Goal: Find specific page/section: Find specific page/section

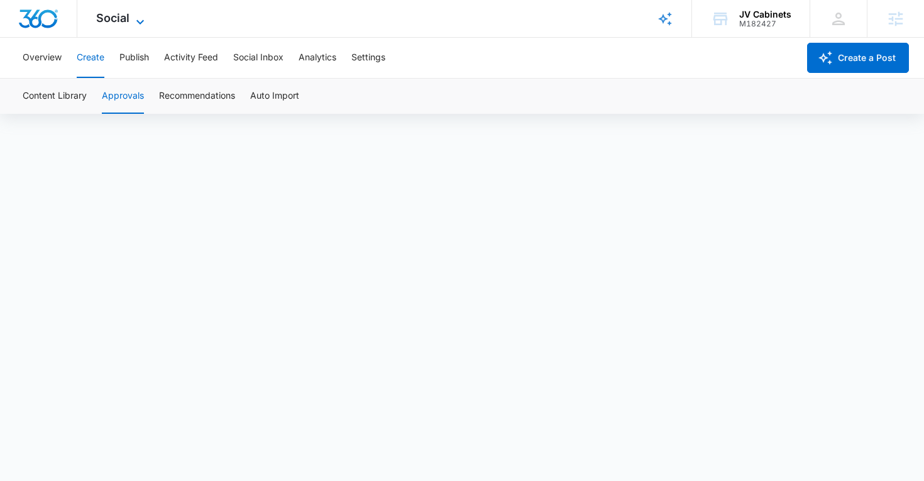
click at [111, 23] on span "Social" at bounding box center [112, 17] width 33 height 13
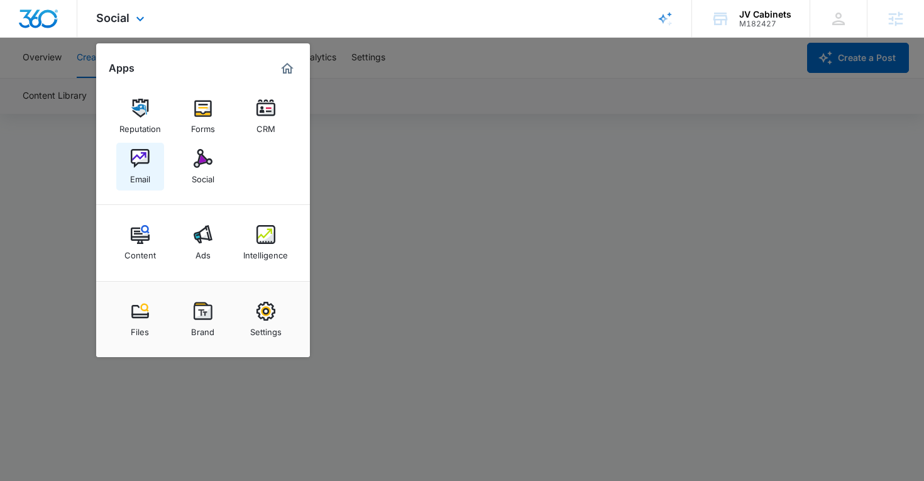
click at [156, 157] on link "Email" at bounding box center [140, 167] width 48 height 48
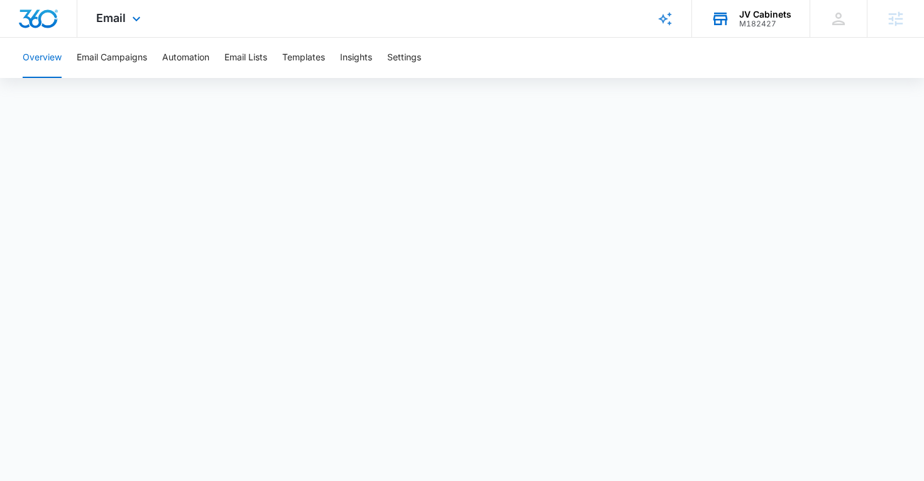
click at [777, 23] on div "M182427" at bounding box center [765, 23] width 52 height 9
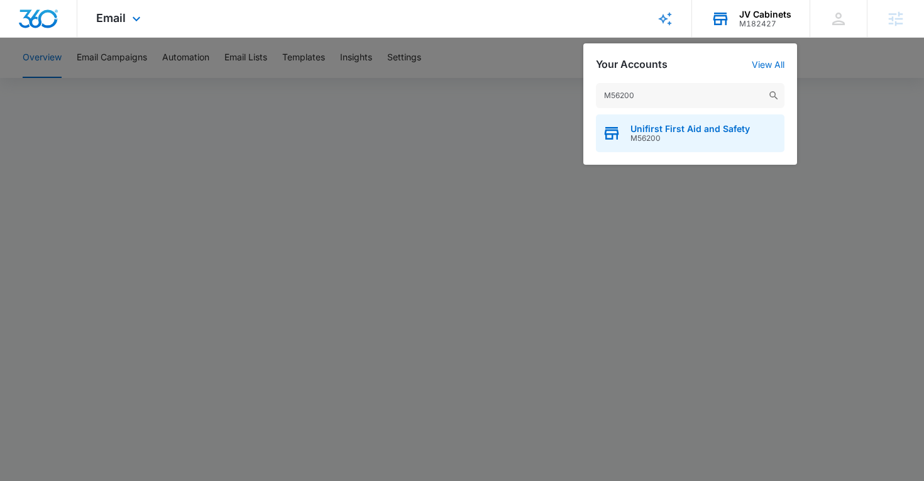
type input "M56200"
click at [660, 128] on span "Unifirst First Aid and Safety" at bounding box center [689, 129] width 119 height 10
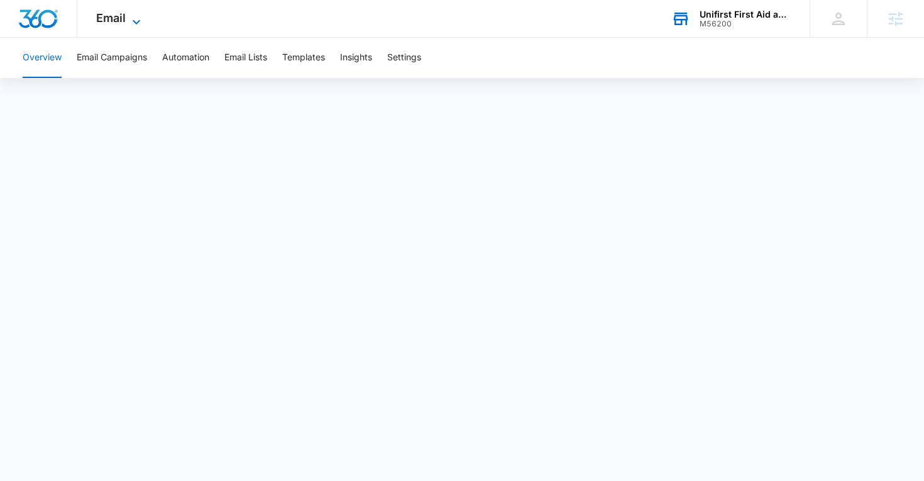
click at [96, 21] on span "Email" at bounding box center [111, 17] width 30 height 13
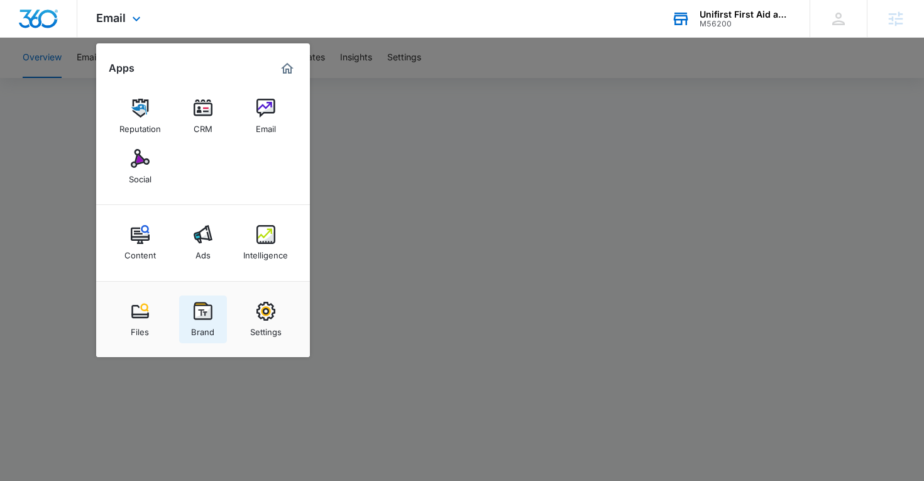
click at [206, 300] on link "Brand" at bounding box center [203, 319] width 48 height 48
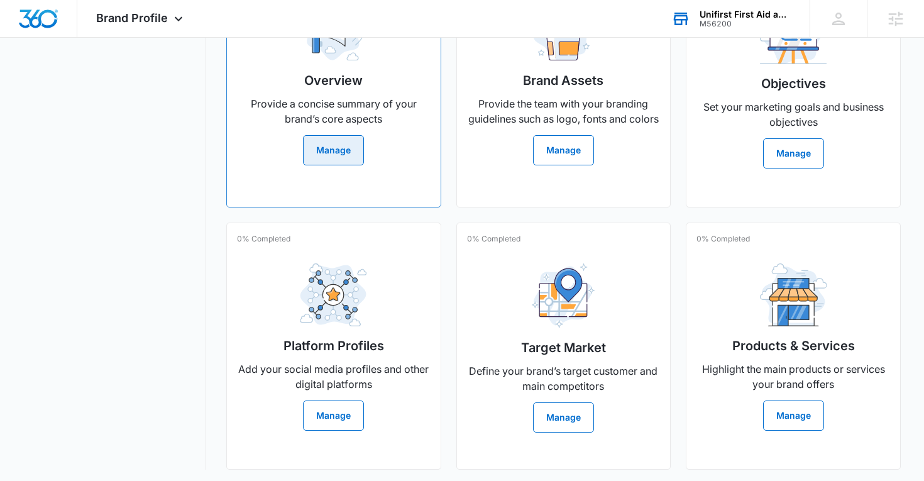
scroll to position [369, 0]
